Goal: Communication & Community: Answer question/provide support

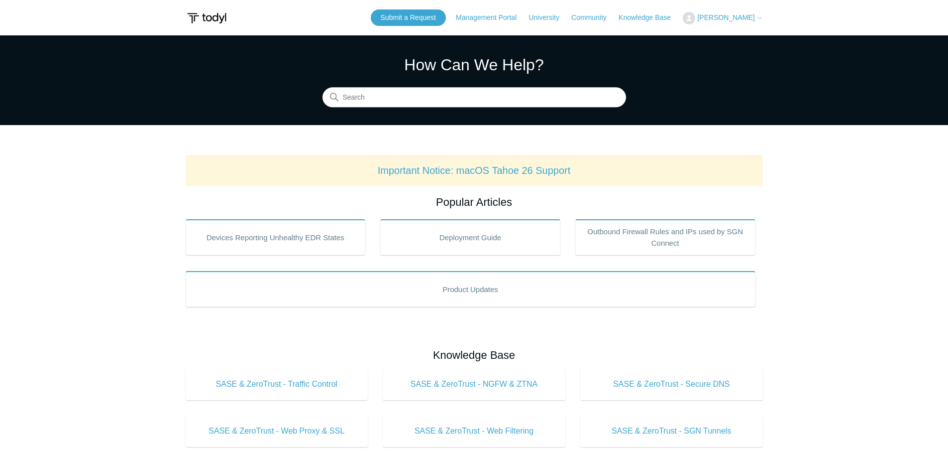
click at [746, 14] on span "[PERSON_NAME]" at bounding box center [725, 17] width 57 height 8
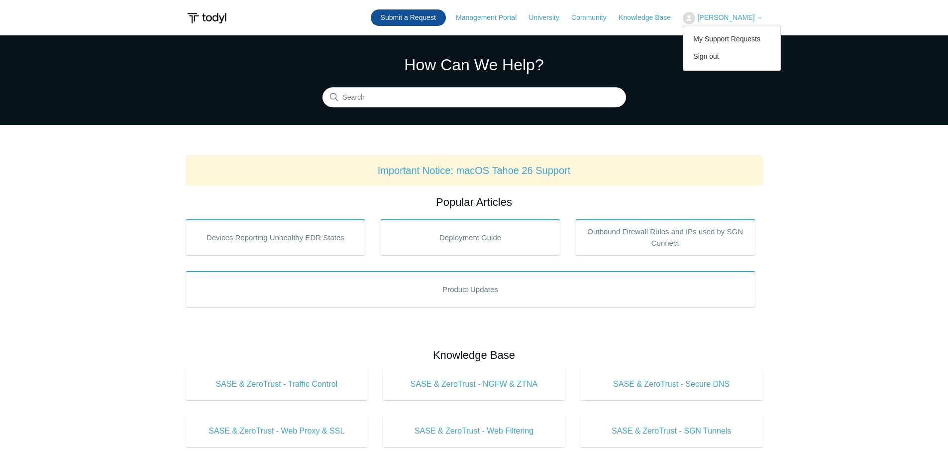
click at [423, 14] on link "Submit a Request" at bounding box center [408, 17] width 75 height 16
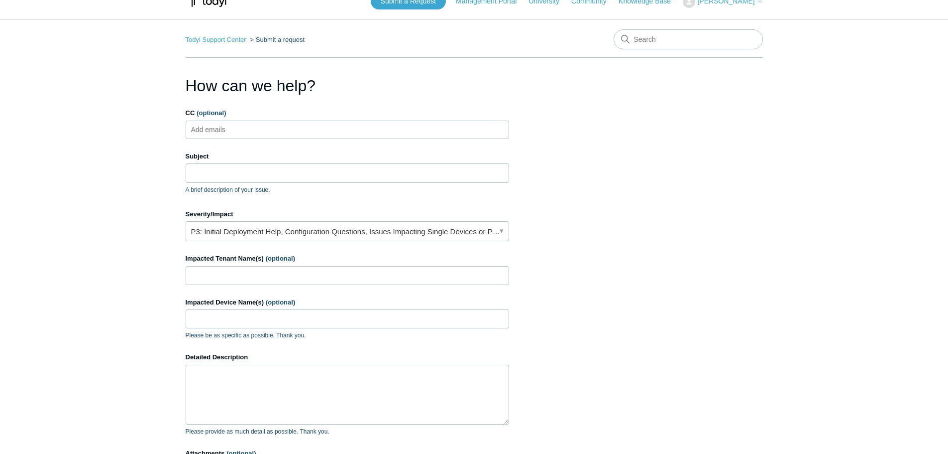
scroll to position [149, 0]
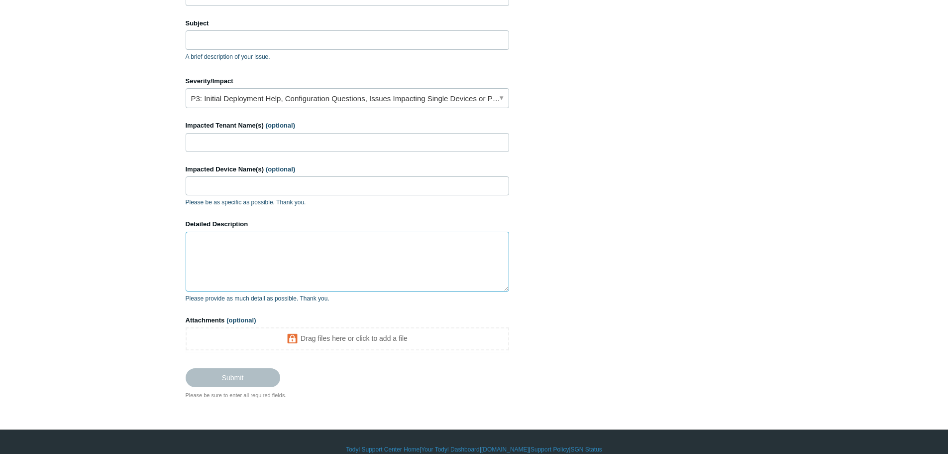
click at [245, 267] on textarea "Detailed Description" at bounding box center [348, 261] width 324 height 60
paste textarea "Partner: NuAge IT Customer: Embassy Ingredients Ltd User: rschrader@nuageit.ca …"
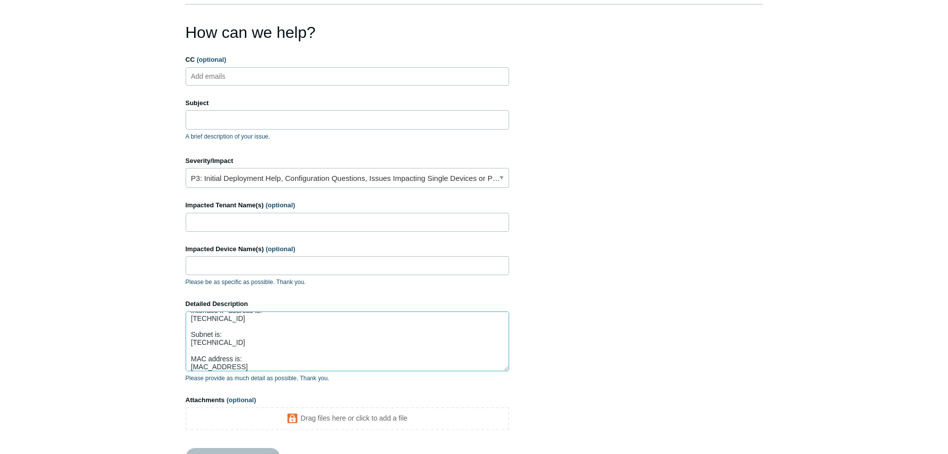
scroll to position [0, 0]
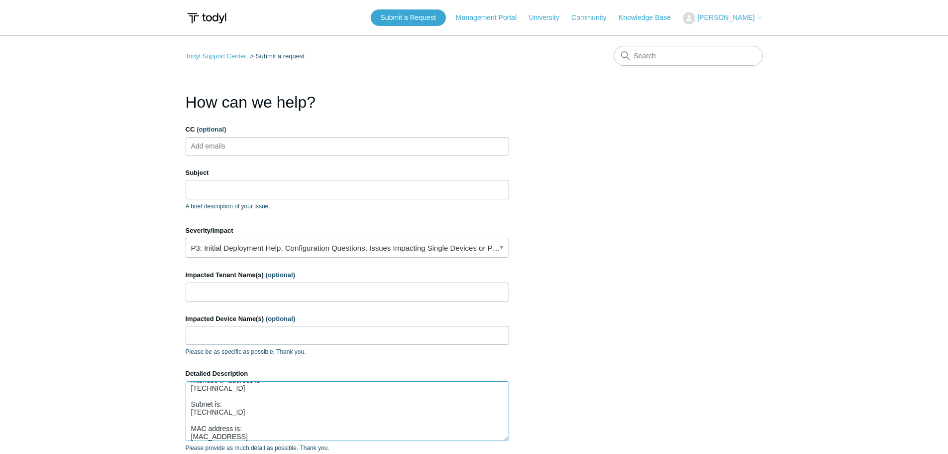
type textarea "Partner: NuAge IT Customer: Embassy Ingredients Ltd User: rschrader@nuageit.ca …"
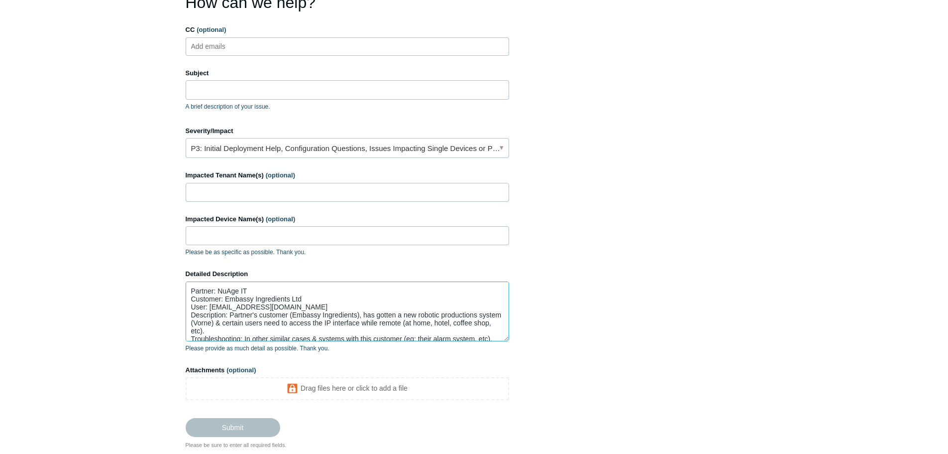
drag, startPoint x: 282, startPoint y: 298, endPoint x: 225, endPoint y: 297, distance: 57.3
click at [225, 297] on textarea "Partner: NuAge IT Customer: Embassy Ingredients Ltd User: rschrader@nuageit.ca …" at bounding box center [348, 311] width 324 height 60
click at [217, 196] on input "Impacted Tenant Name(s) (optional)" at bounding box center [348, 192] width 324 height 19
paste input "Embassy Ingredients Ltd"
type input "Embassy Ingredients Ltd"
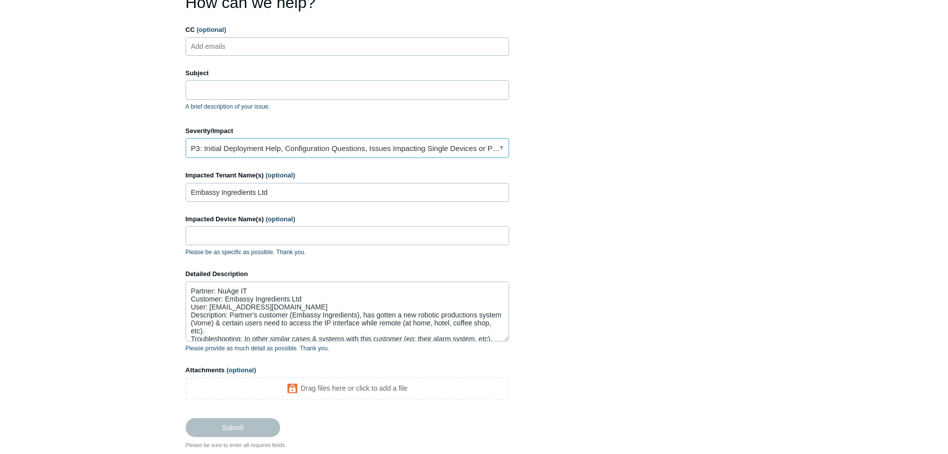
click at [273, 151] on link "P3: Initial Deployment Help, Configuration Questions, Issues Impacting Single D…" at bounding box center [348, 148] width 324 height 20
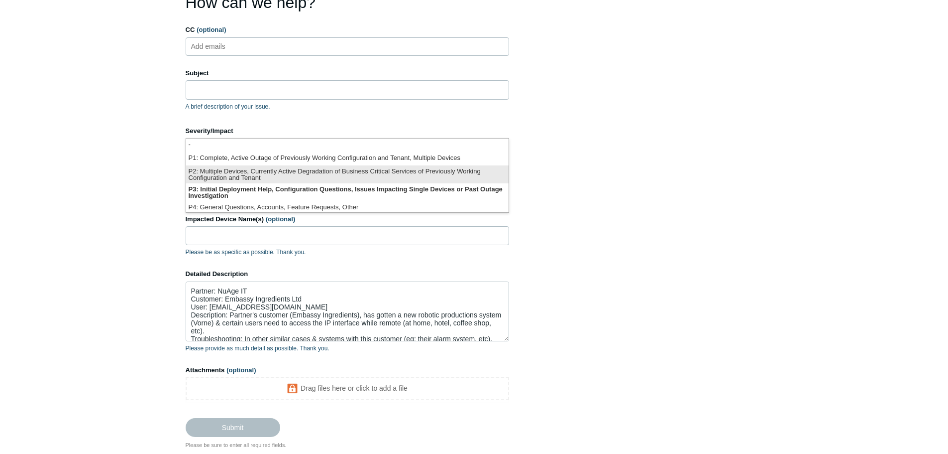
click at [338, 169] on li "P2: Multiple Devices, Currently Active Degradation of Business Critical Service…" at bounding box center [347, 174] width 323 height 18
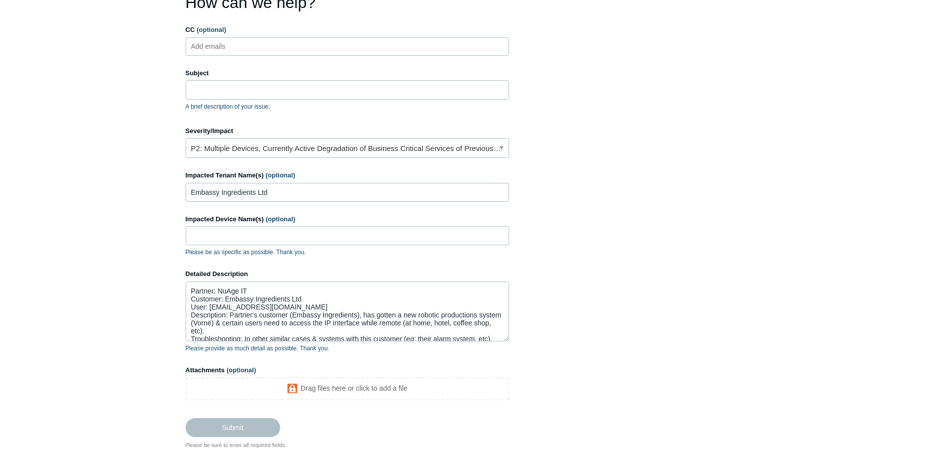
drag, startPoint x: 581, startPoint y: 122, endPoint x: 574, endPoint y: 122, distance: 6.5
click at [579, 121] on section "How can we help? CC (optional) Add emails Subject A brief description of your i…" at bounding box center [474, 220] width 577 height 458
click at [213, 85] on input "Subject" at bounding box center [348, 89] width 324 height 19
paste input "PAX19520453"
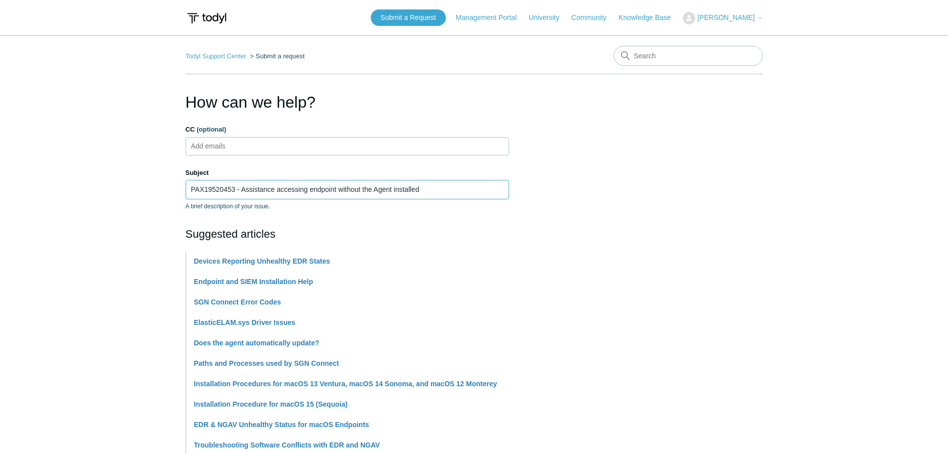
click at [277, 188] on input "PAX19520453 - Assistance accessing endpoint without the Agent installed" at bounding box center [348, 189] width 324 height 19
click at [307, 187] on input "PAX19520453 - Assistance accessing endpoint without the Agent installed" at bounding box center [348, 189] width 324 height 19
click at [428, 189] on input "PAX19520453 - Assistance accessing endpoint without the Agent installed" at bounding box center [348, 189] width 324 height 19
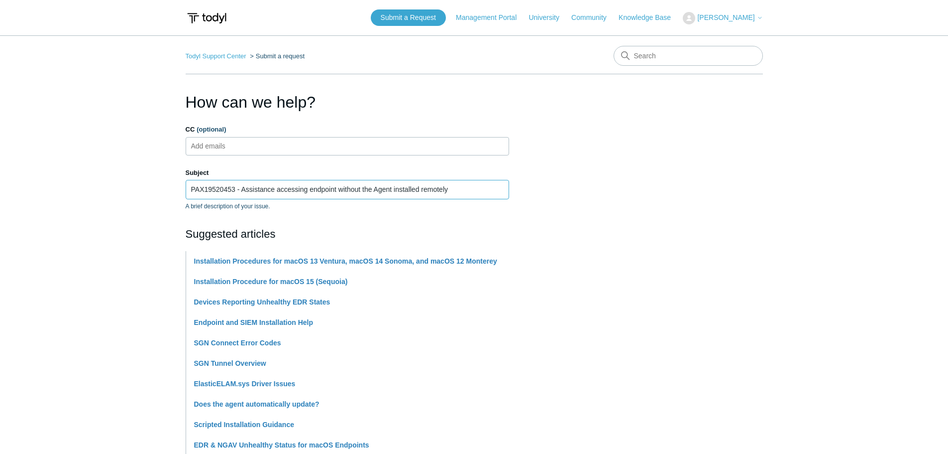
type input "PAX19520453 - Assistance accessing endpoint without the Agent installed remotely"
click at [211, 141] on input "CC (optional)" at bounding box center [216, 145] width 59 height 15
paste input "[EMAIL_ADDRESS][DOMAIN_NAME]"
type input "[EMAIL_ADDRESS][DOMAIN_NAME]"
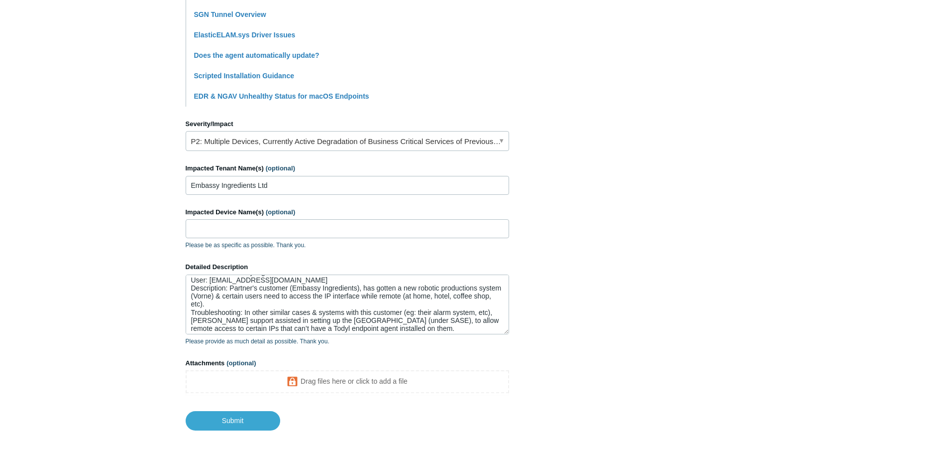
scroll to position [394, 0]
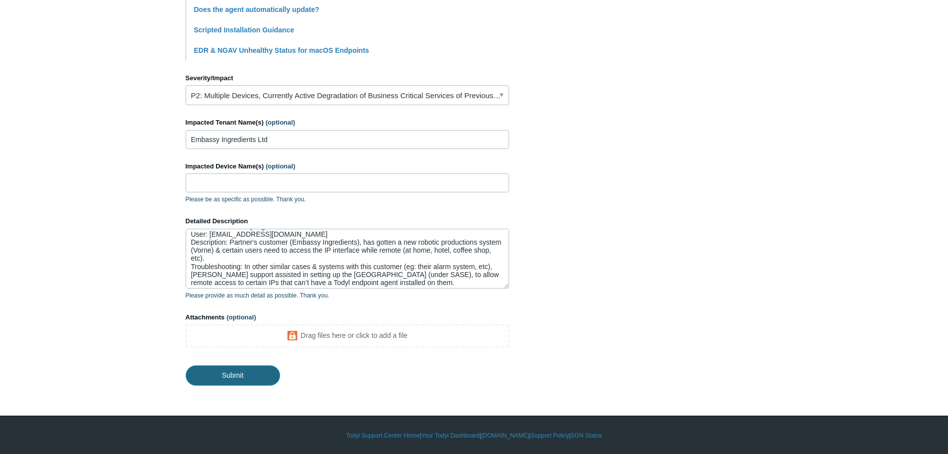
click at [204, 372] on input "Submit" at bounding box center [233, 375] width 95 height 20
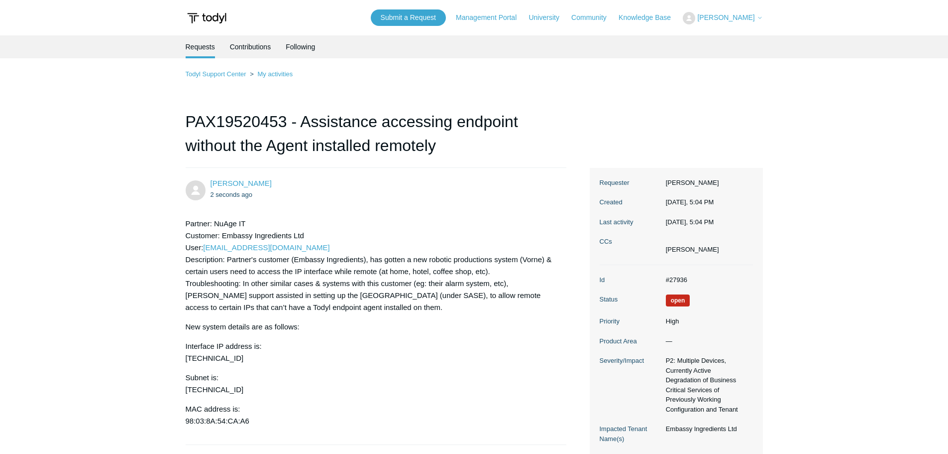
click at [678, 277] on dd "#27936" at bounding box center [707, 280] width 92 height 10
drag, startPoint x: 678, startPoint y: 277, endPoint x: 683, endPoint y: 272, distance: 6.3
click at [679, 277] on dd "#27936" at bounding box center [707, 280] width 92 height 10
copy dd "27936"
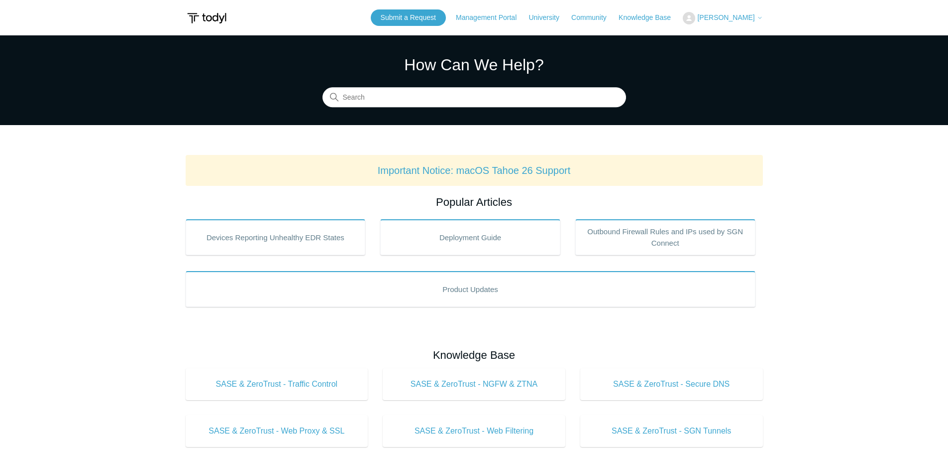
click at [727, 15] on span "[PERSON_NAME]" at bounding box center [725, 17] width 57 height 8
click at [736, 40] on link "My Support Requests" at bounding box center [732, 38] width 97 height 17
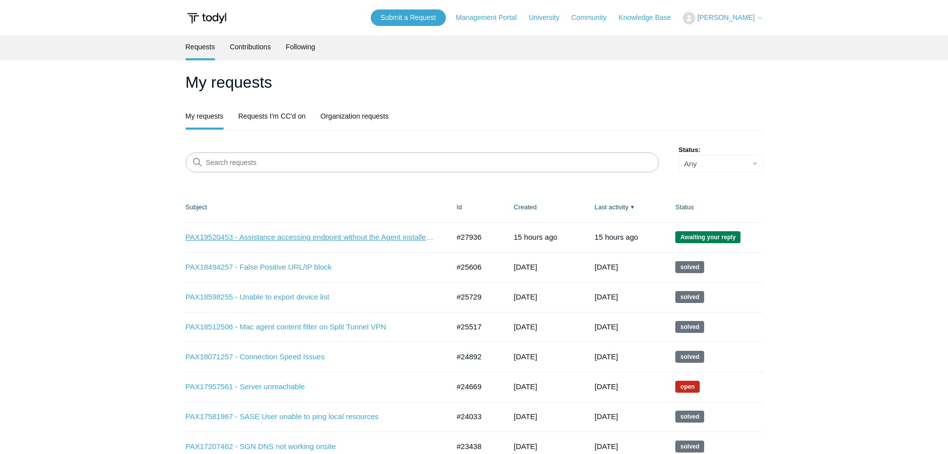
click at [261, 233] on link "PAX19520453 - Assistance accessing endpoint without the Agent installed remotely" at bounding box center [310, 236] width 249 height 11
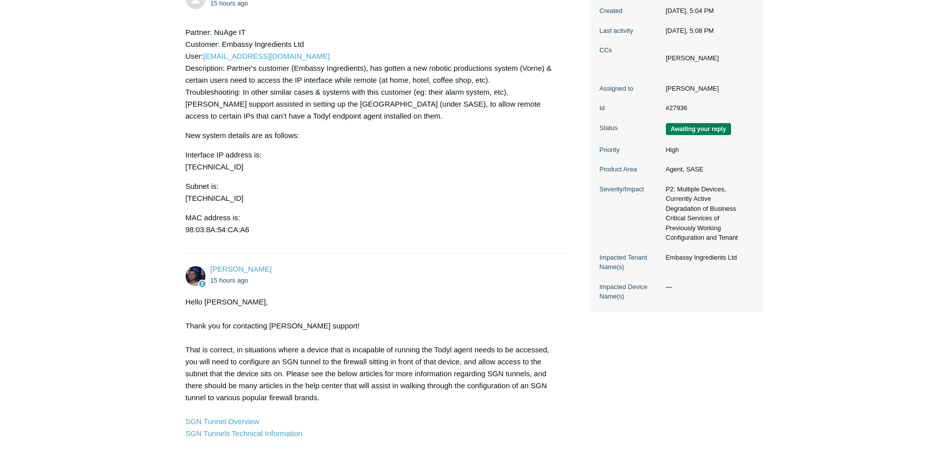
scroll to position [383, 0]
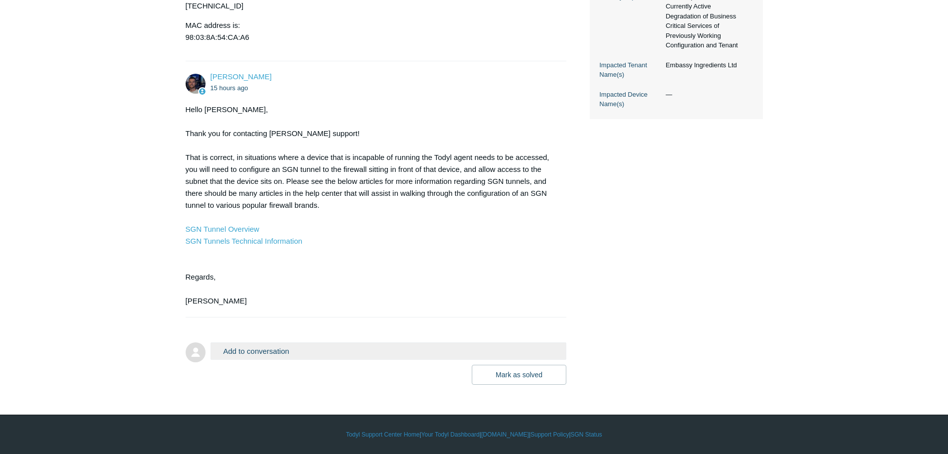
click at [258, 354] on button "Add to conversation" at bounding box center [389, 350] width 356 height 17
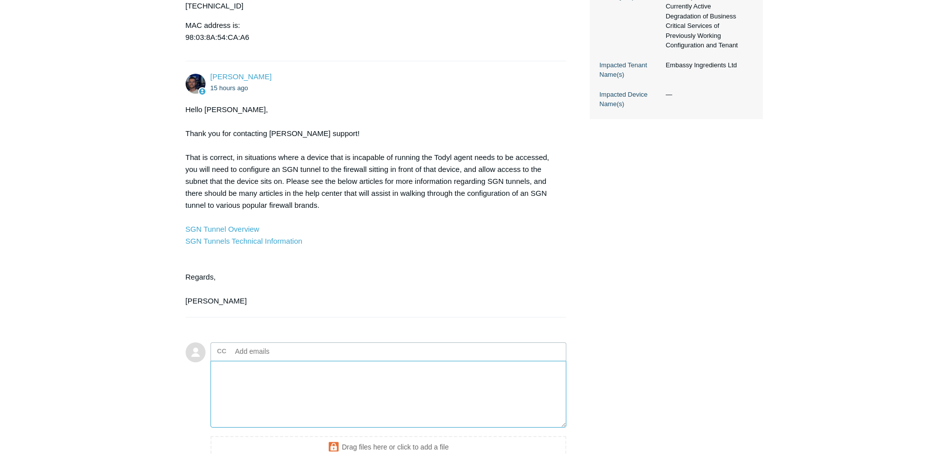
click at [264, 377] on textarea "Add your reply" at bounding box center [389, 393] width 356 height 67
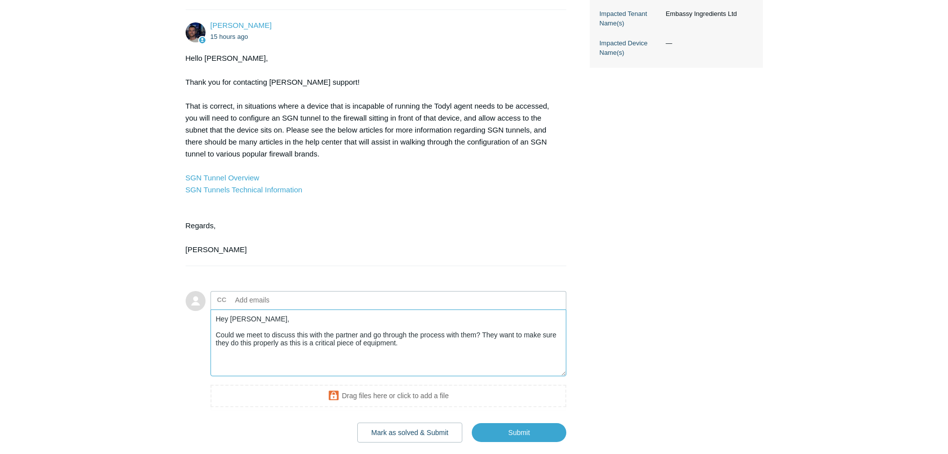
scroll to position [492, 0]
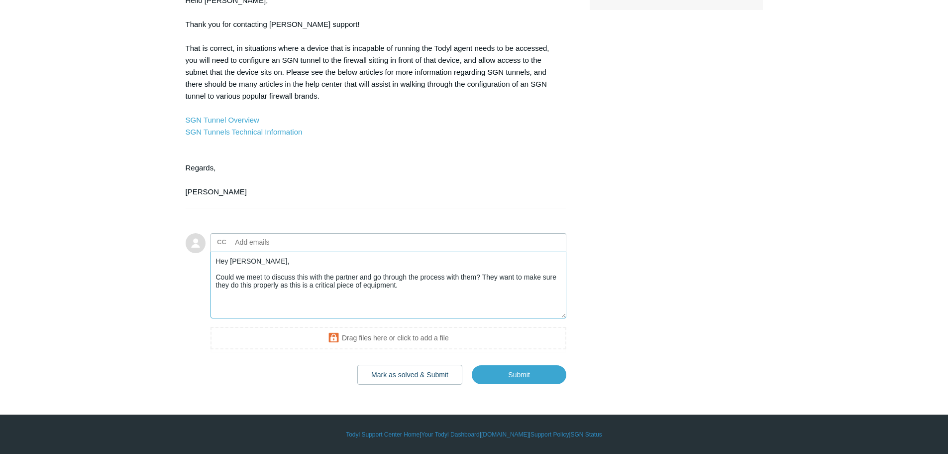
click at [432, 286] on textarea "Hey [PERSON_NAME], Could we meet to discuss this with the partner and go throug…" at bounding box center [389, 284] width 356 height 67
paste textarea "[EMAIL_ADDRESS][DOMAIN_NAME]"
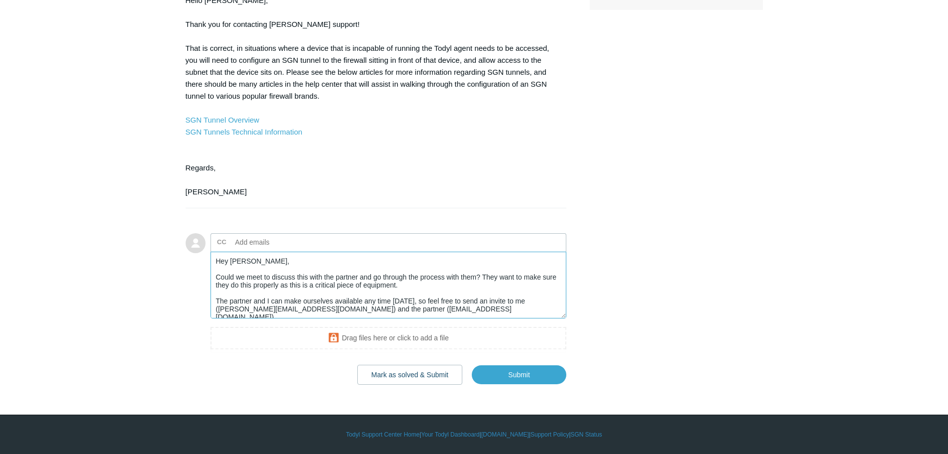
click at [412, 308] on textarea "Hey [PERSON_NAME], Could we meet to discuss this with the partner and go throug…" at bounding box center [389, 284] width 356 height 67
type textarea "Hey [PERSON_NAME], Could we meet to discuss this with the partner and go throug…"
click at [525, 379] on input "Submit" at bounding box center [519, 375] width 95 height 20
